Goal: Find specific page/section: Find specific page/section

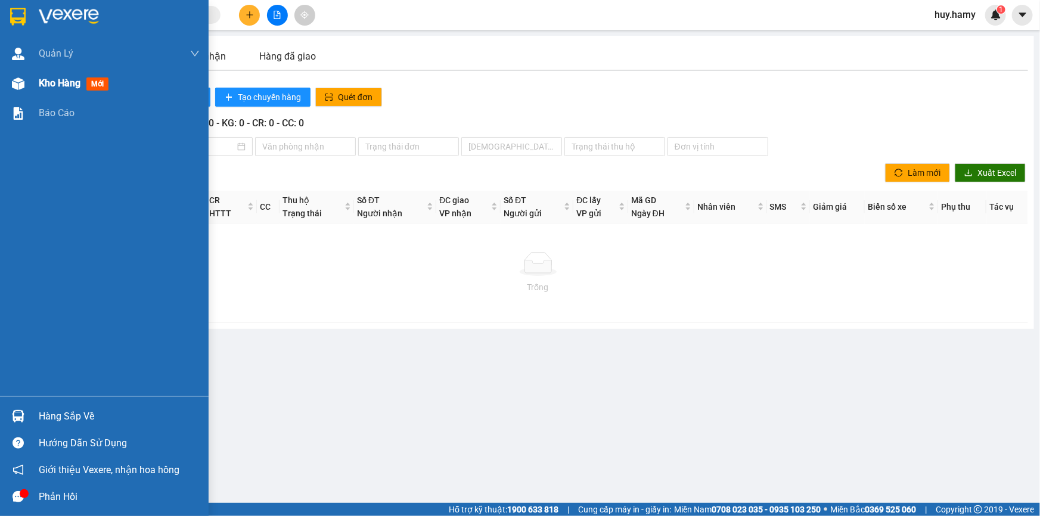
click at [51, 87] on span "Kho hàng" at bounding box center [60, 82] width 42 height 11
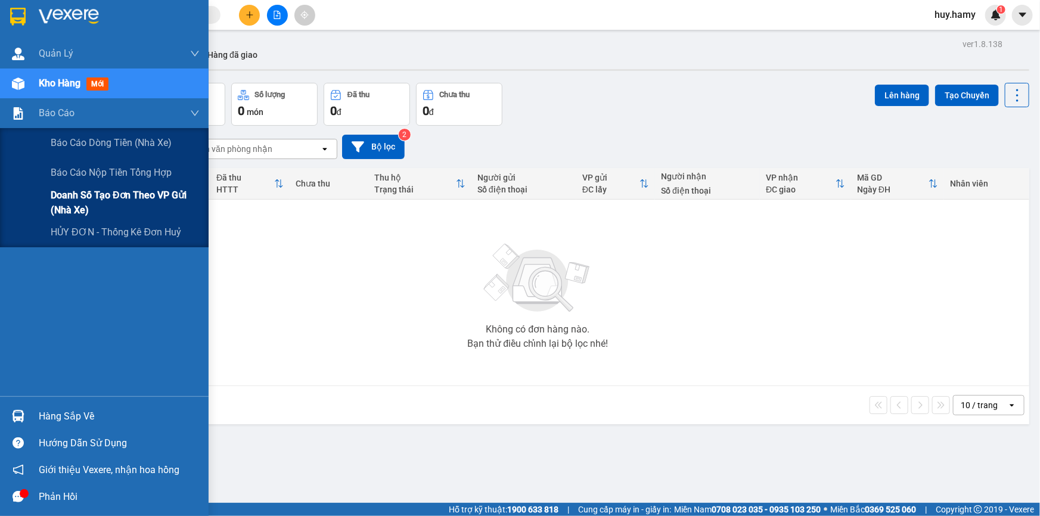
click at [135, 197] on span "Doanh số tạo đơn theo VP gửi (nhà xe)" at bounding box center [125, 203] width 149 height 30
